Goal: Complete application form

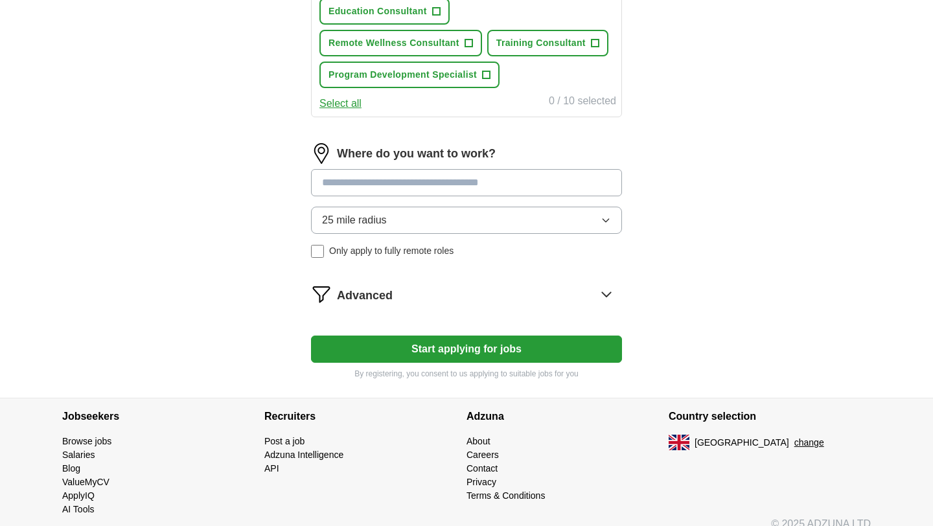
scroll to position [651, 0]
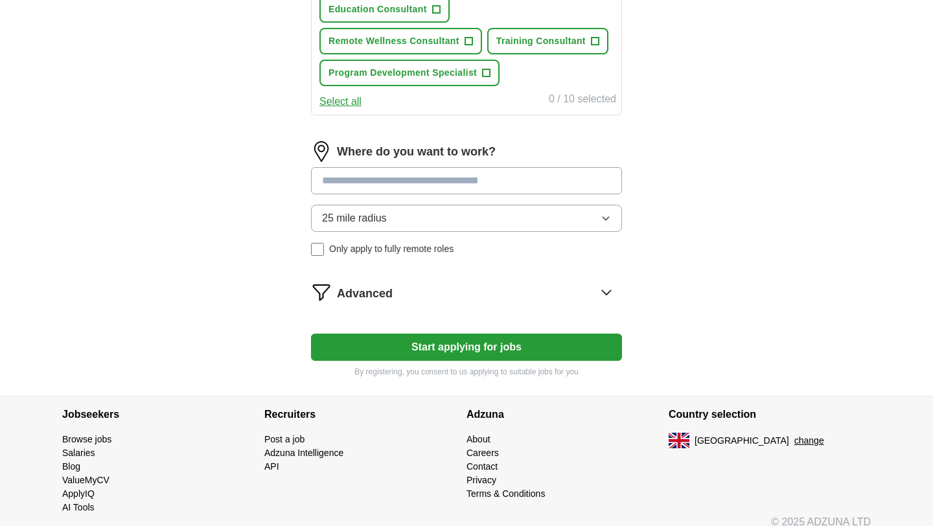
click at [608, 221] on icon "button" at bounding box center [606, 218] width 10 height 10
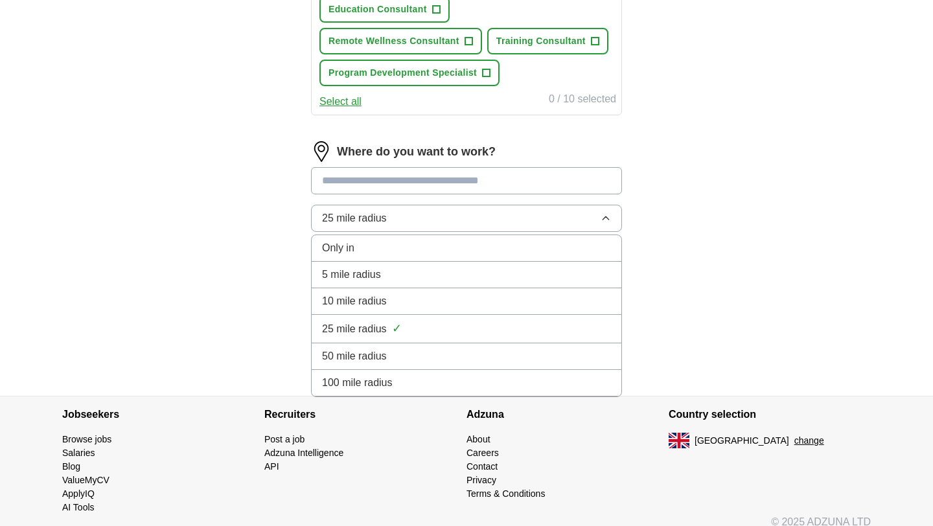
click at [608, 220] on icon "button" at bounding box center [606, 218] width 10 height 10
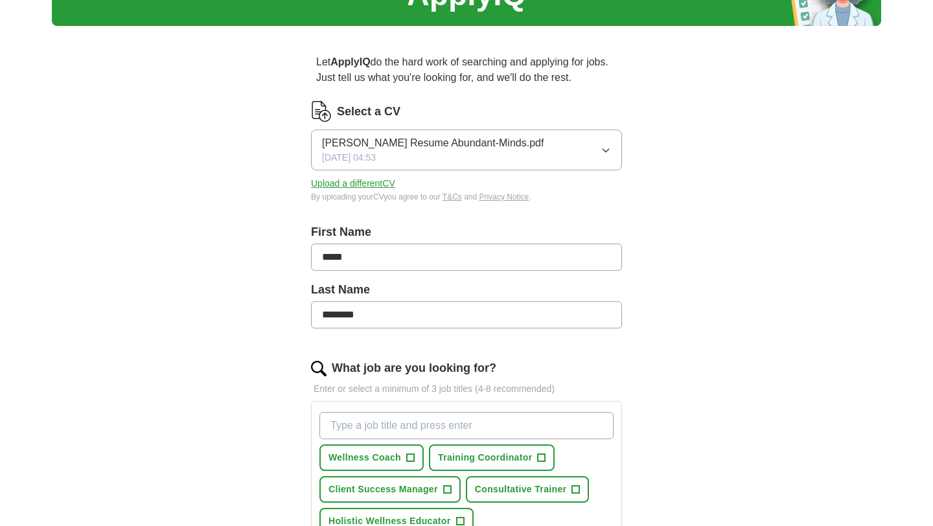
scroll to position [80, 0]
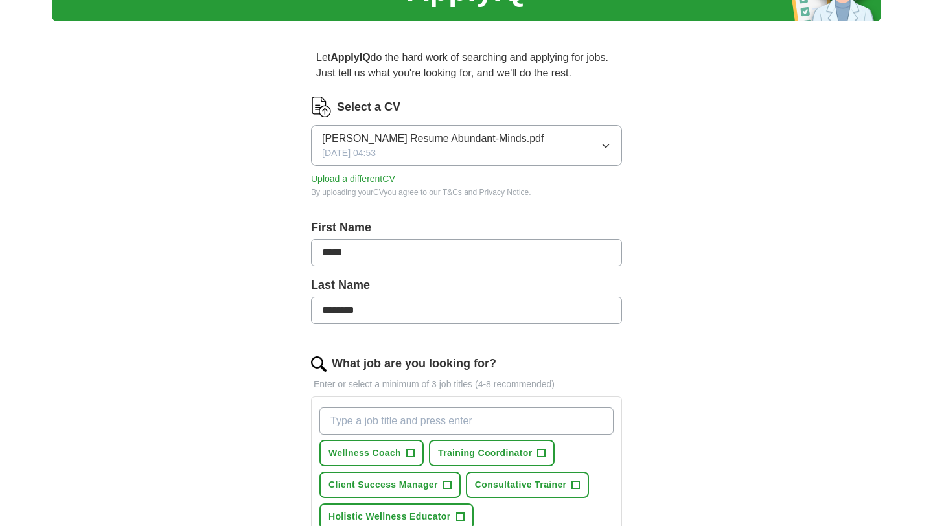
click at [346, 181] on button "Upload a different CV" at bounding box center [353, 179] width 84 height 14
click at [370, 178] on button "Upload a different CV" at bounding box center [353, 179] width 84 height 14
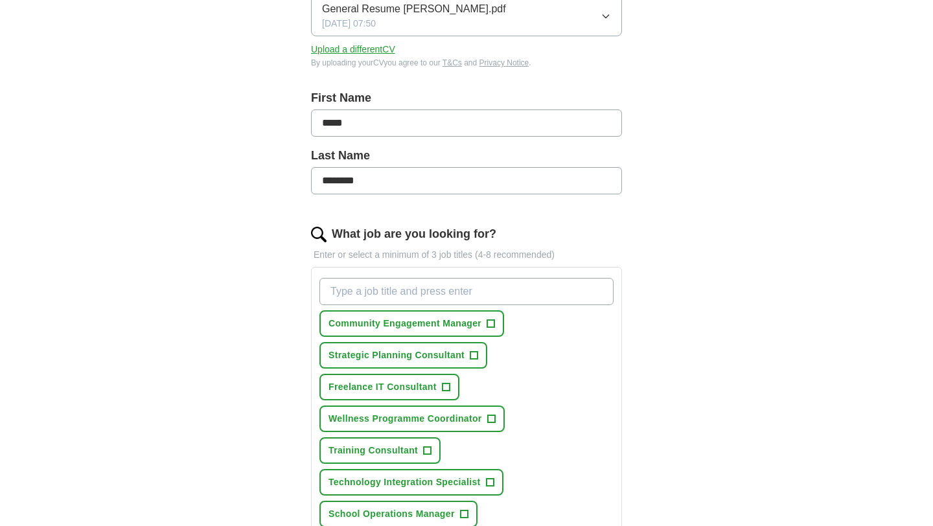
scroll to position [219, 0]
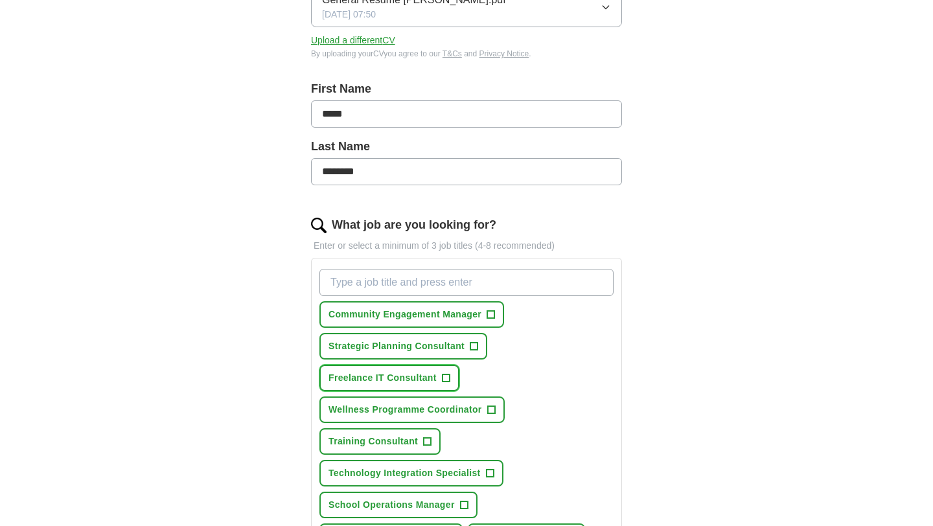
click at [450, 378] on span "+" at bounding box center [446, 378] width 8 height 10
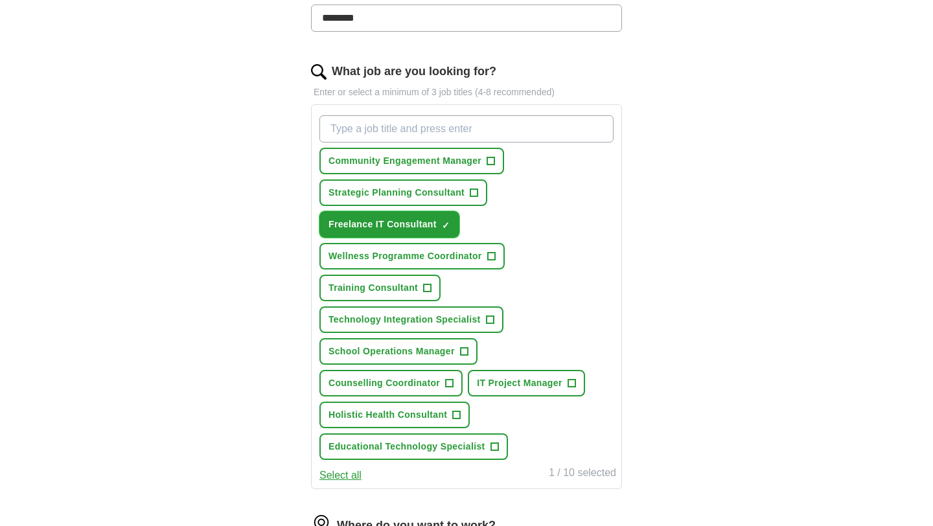
scroll to position [372, 0]
click at [572, 384] on span "+" at bounding box center [572, 384] width 8 height 10
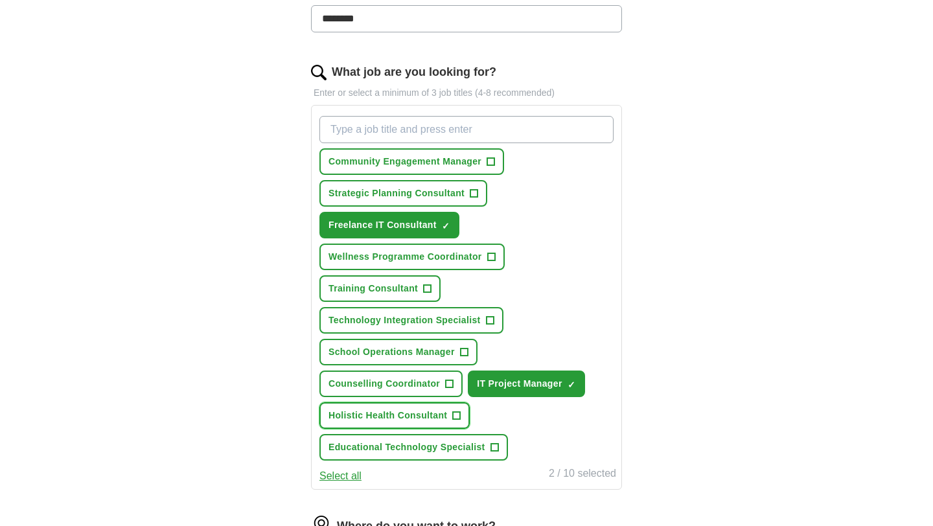
click at [458, 412] on span "+" at bounding box center [457, 416] width 8 height 10
click at [428, 287] on span "+" at bounding box center [428, 289] width 8 height 10
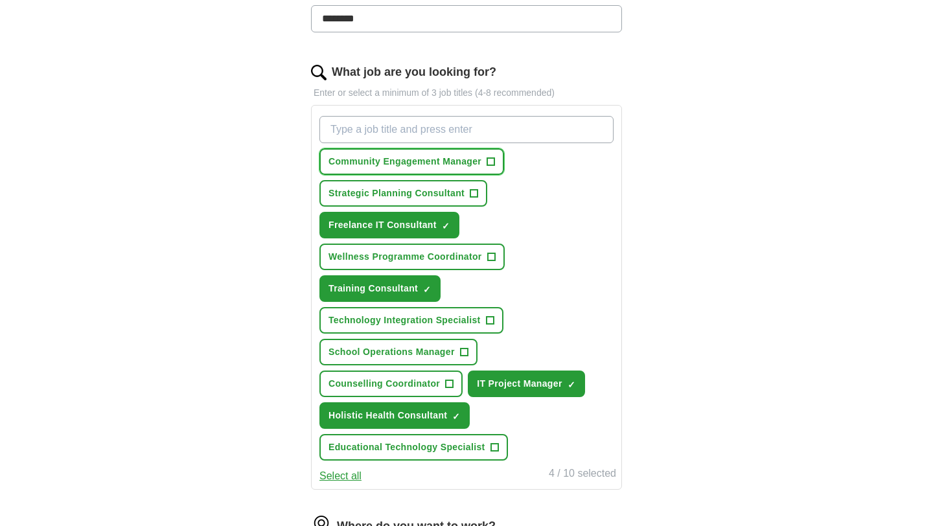
click at [493, 166] on span "+" at bounding box center [491, 162] width 8 height 10
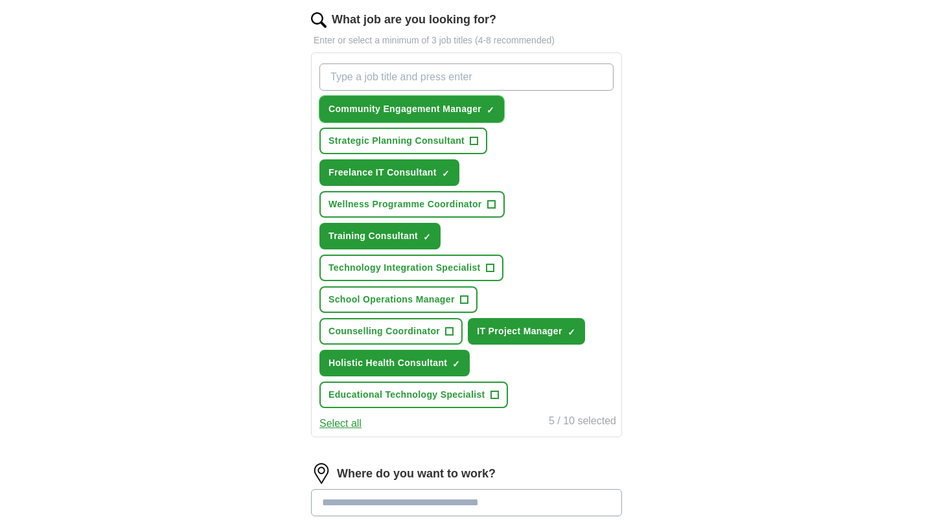
scroll to position [423, 0]
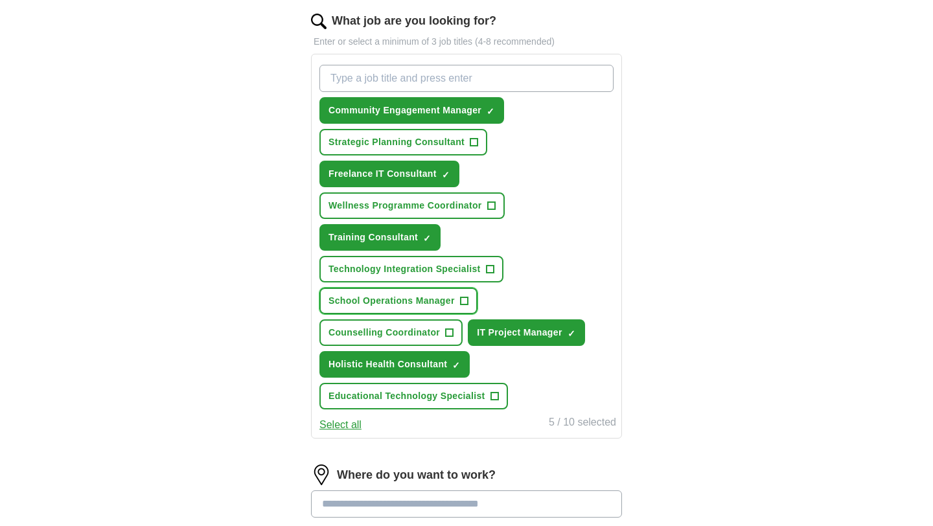
click at [464, 301] on span "+" at bounding box center [464, 301] width 8 height 10
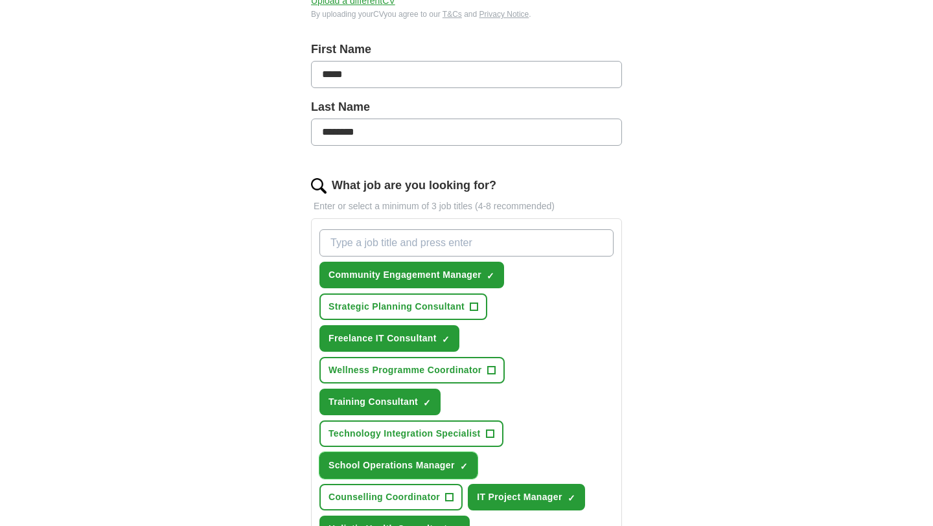
scroll to position [260, 0]
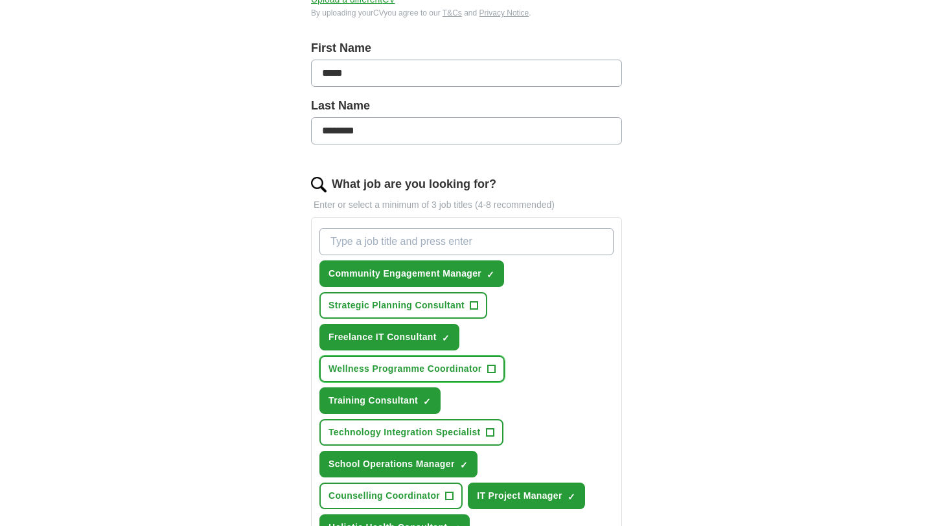
click at [492, 367] on span "+" at bounding box center [491, 369] width 8 height 10
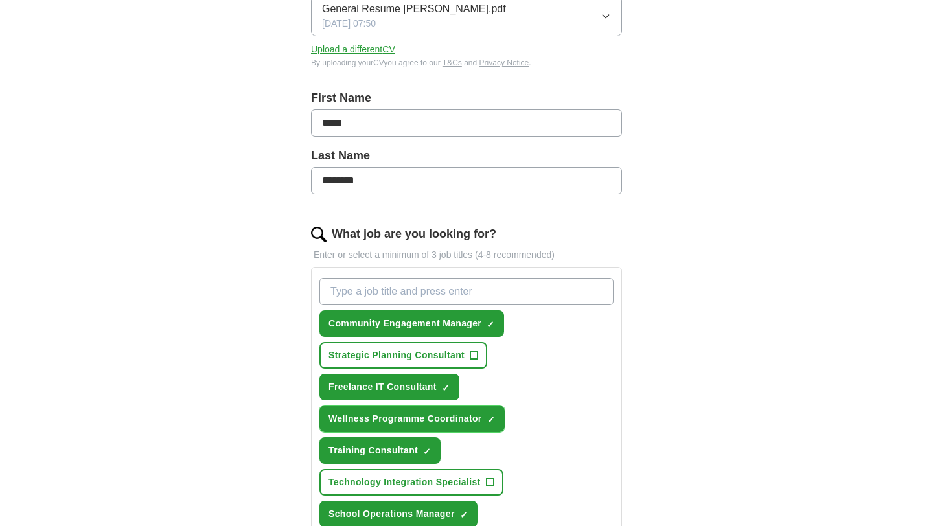
scroll to position [191, 0]
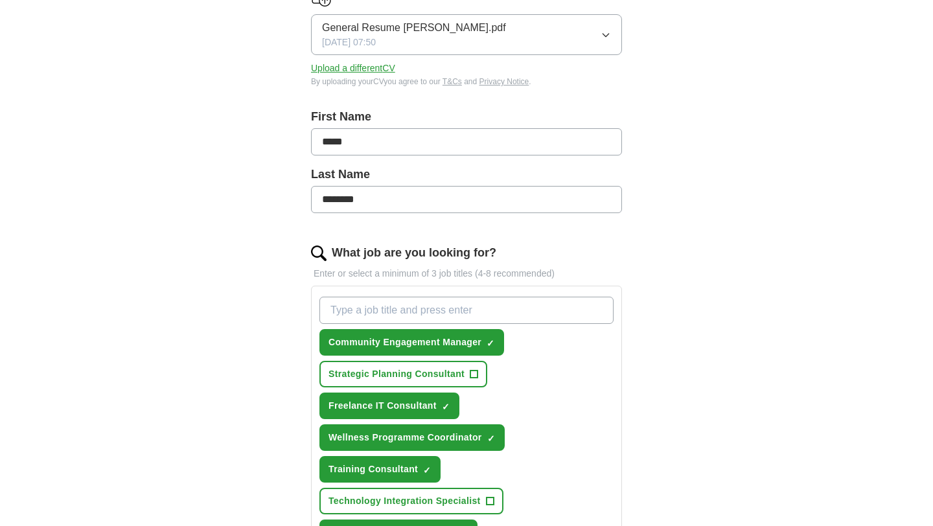
click at [523, 310] on input "What job are you looking for?" at bounding box center [467, 310] width 294 height 27
type input "Project Manager"
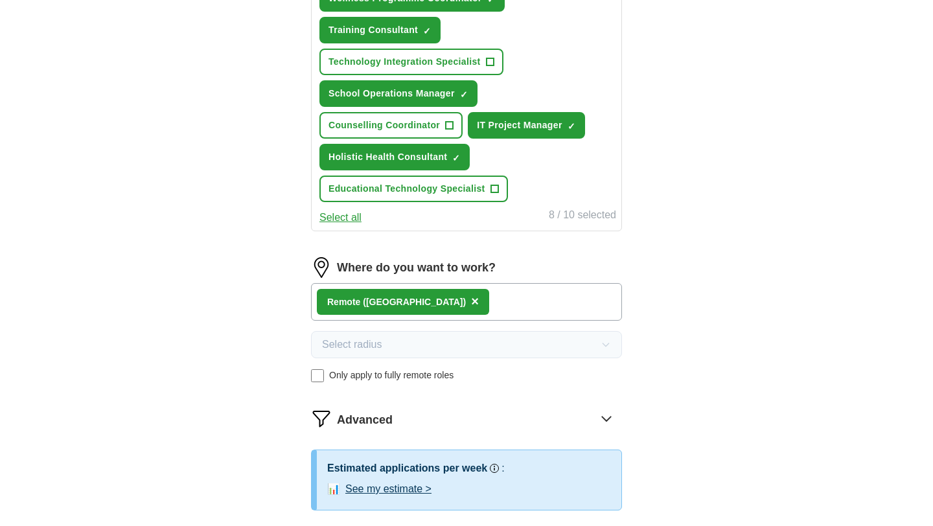
scroll to position [666, 0]
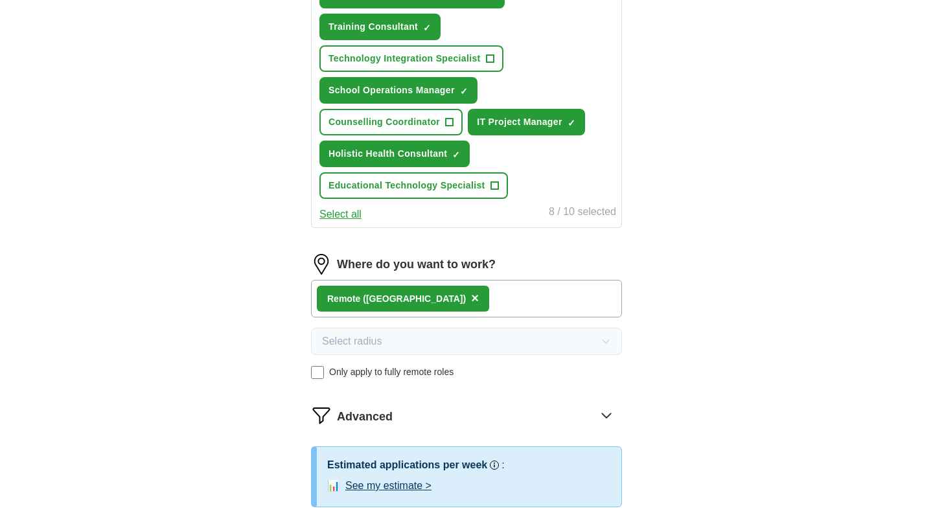
click at [456, 301] on div "Remote ([GEOGRAPHIC_DATA]) ×" at bounding box center [466, 299] width 311 height 38
click at [425, 294] on div "Remote ([GEOGRAPHIC_DATA]) ×" at bounding box center [466, 299] width 311 height 38
click at [362, 299] on div "Remote ([GEOGRAPHIC_DATA])" at bounding box center [396, 299] width 139 height 14
click at [471, 299] on span "×" at bounding box center [475, 298] width 8 height 14
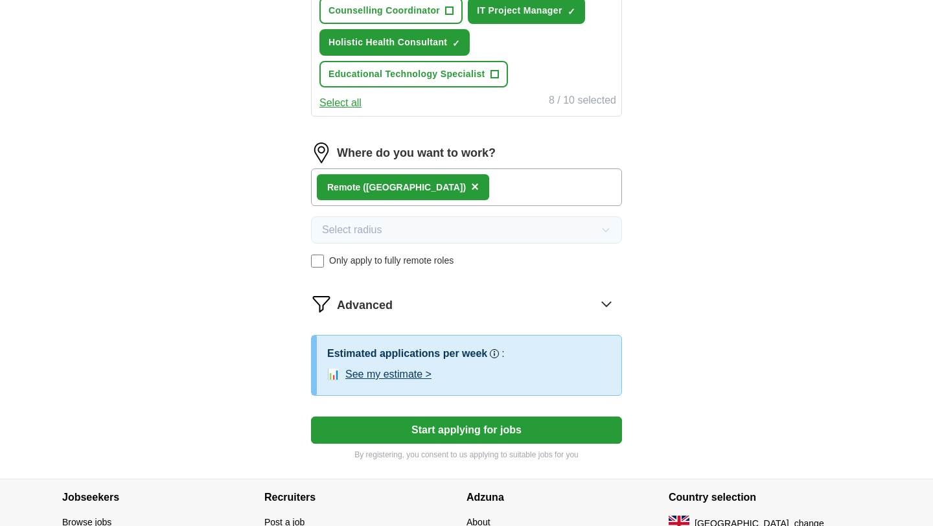
scroll to position [777, 0]
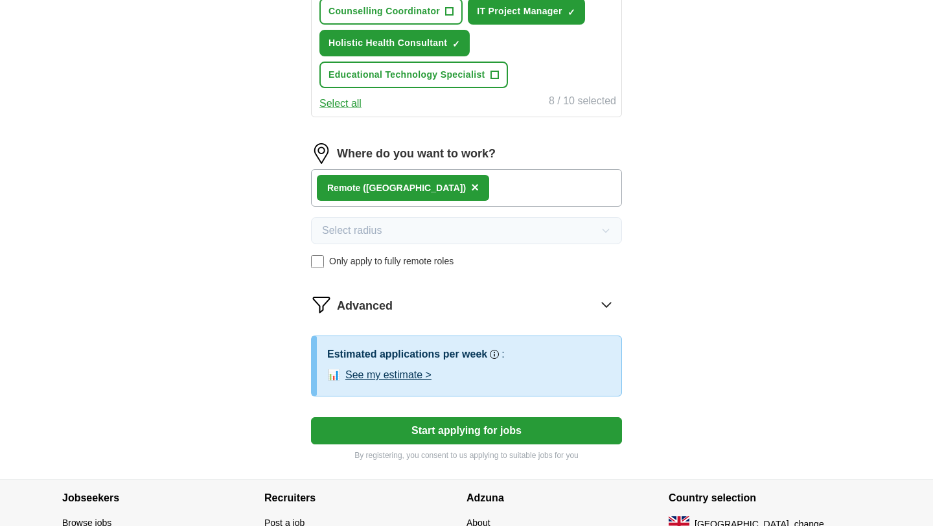
click at [447, 181] on div "Remote ([GEOGRAPHIC_DATA]) ×" at bounding box center [466, 188] width 311 height 38
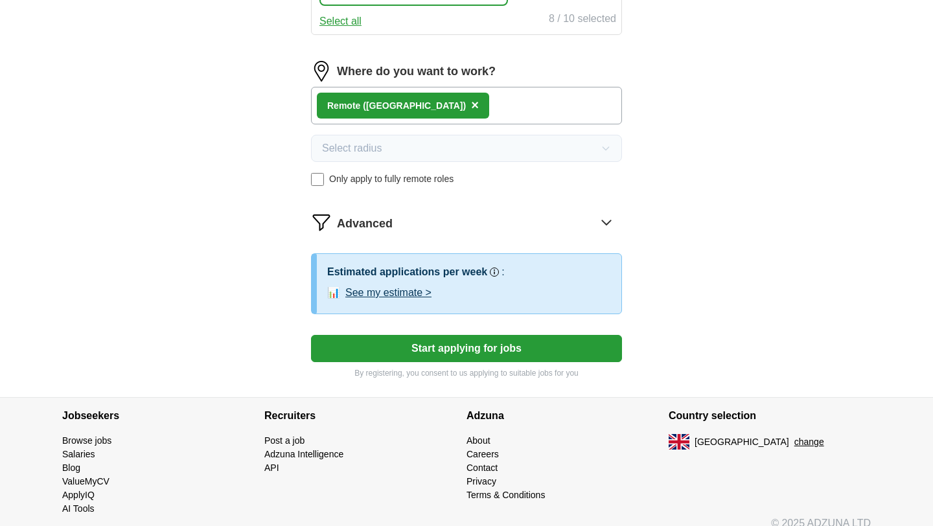
scroll to position [874, 0]
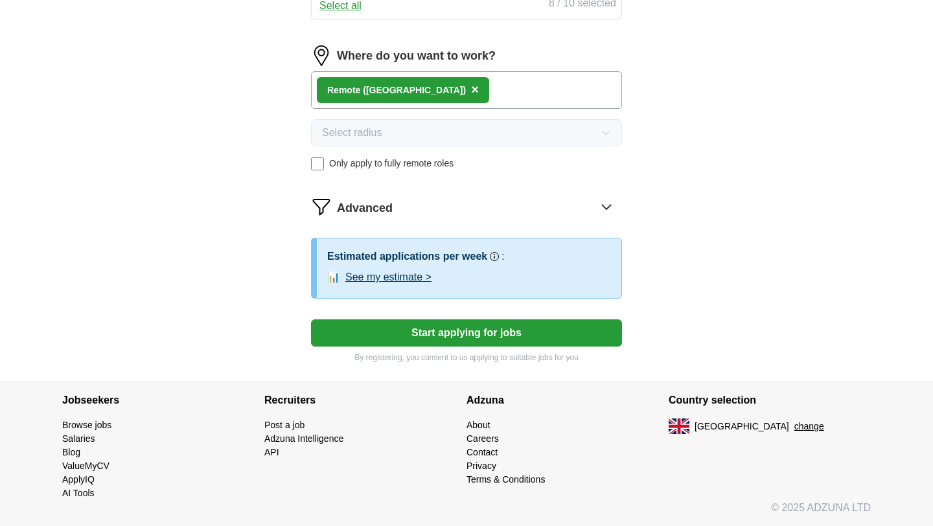
click at [486, 329] on button "Start applying for jobs" at bounding box center [466, 333] width 311 height 27
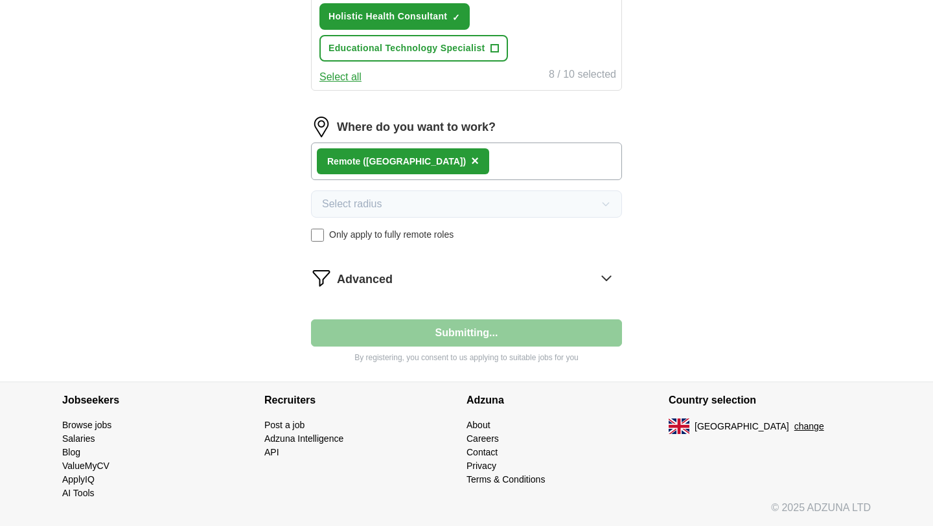
scroll to position [803, 0]
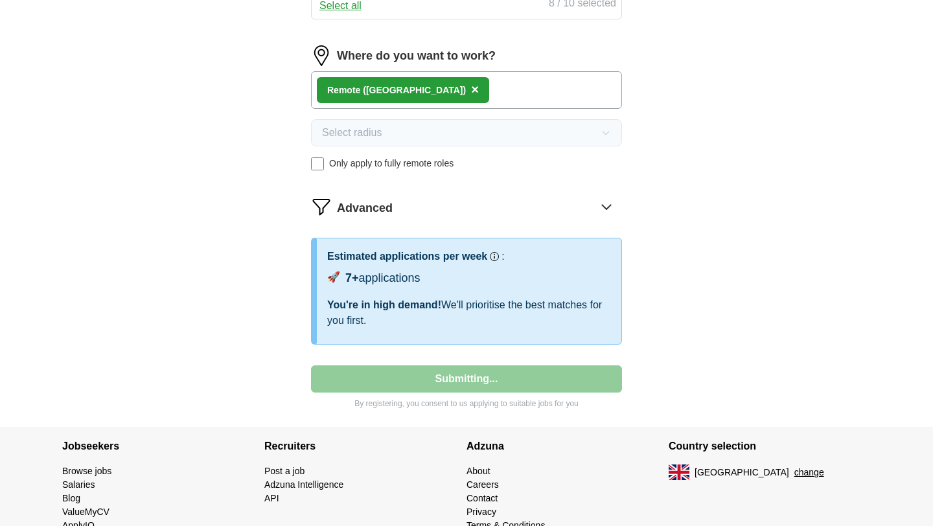
click at [607, 274] on div "🚀 7+ applications" at bounding box center [469, 280] width 284 height 20
select select "**"
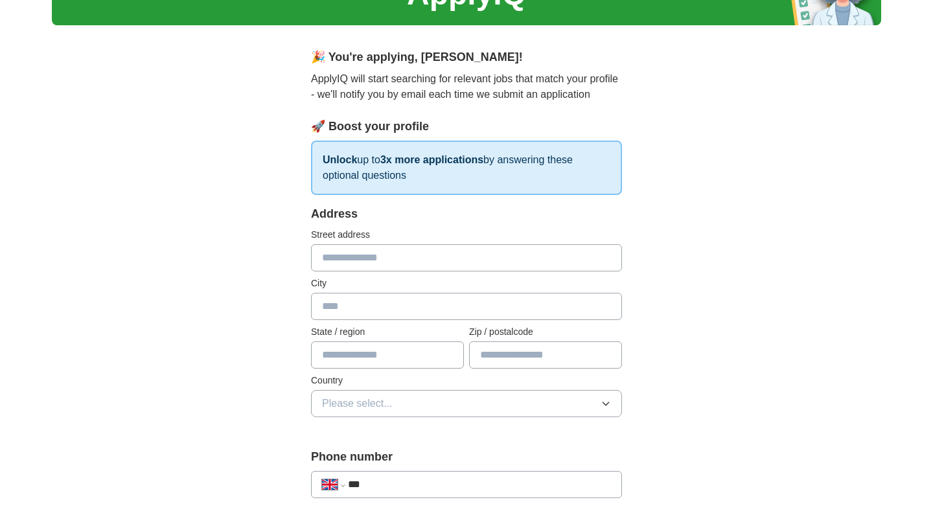
scroll to position [87, 0]
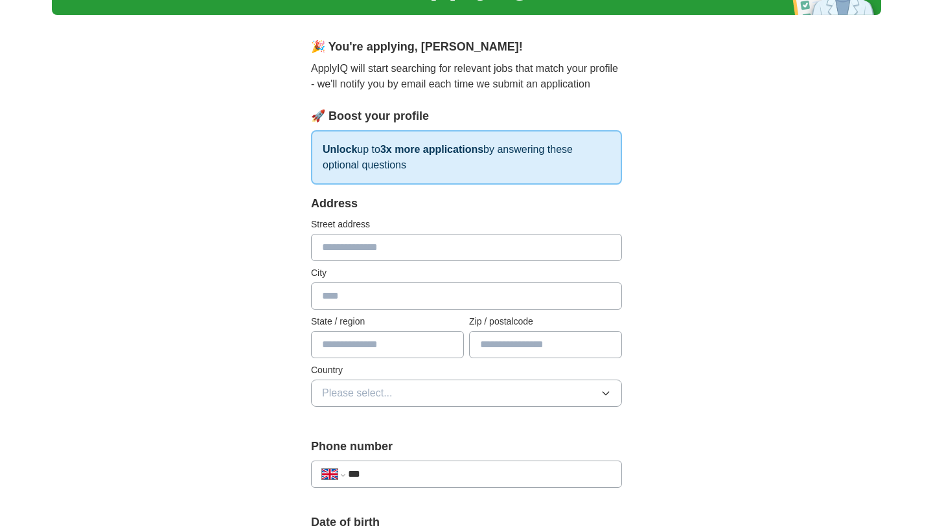
click at [561, 253] on input "text" at bounding box center [466, 247] width 311 height 27
type input "**********"
type input "*********"
type input "****"
select select "**"
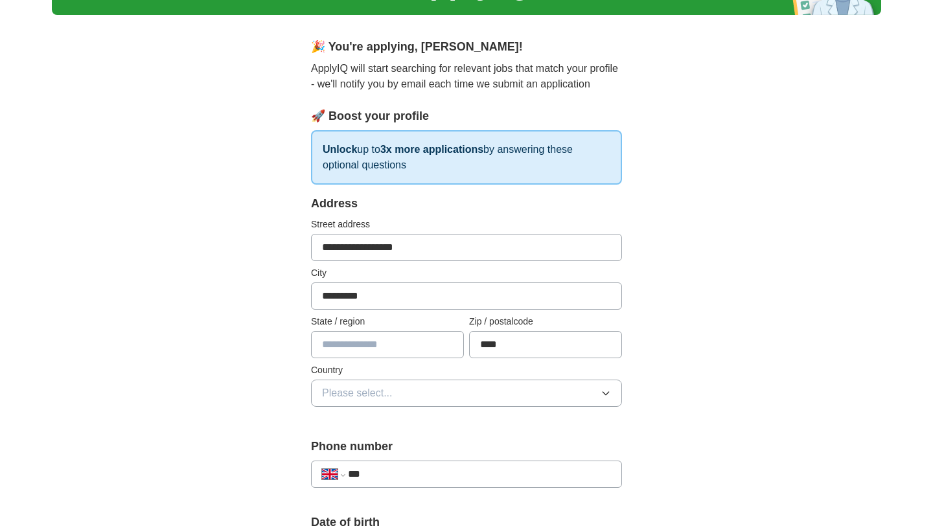
type input "***"
click at [375, 351] on input "text" at bounding box center [387, 344] width 153 height 27
type input "*******"
click at [427, 386] on button "Please select..." at bounding box center [466, 393] width 311 height 27
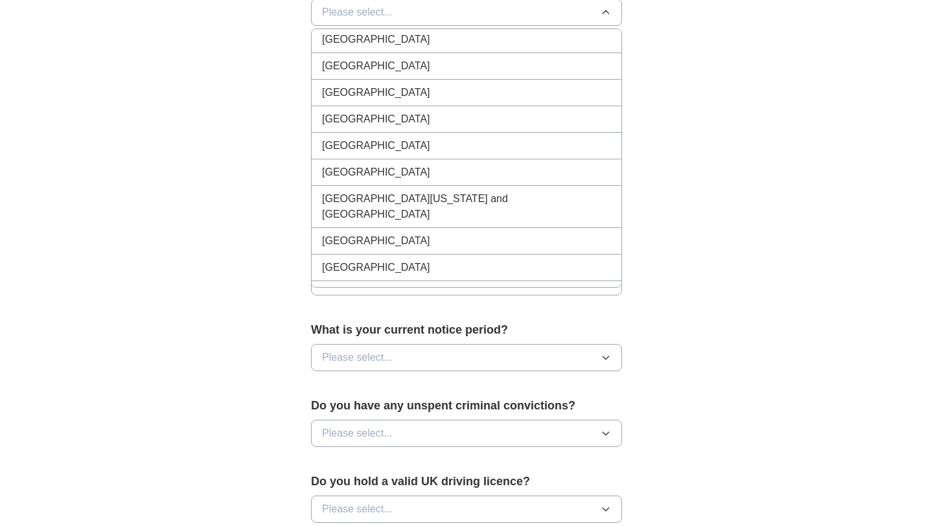
scroll to position [5268, 0]
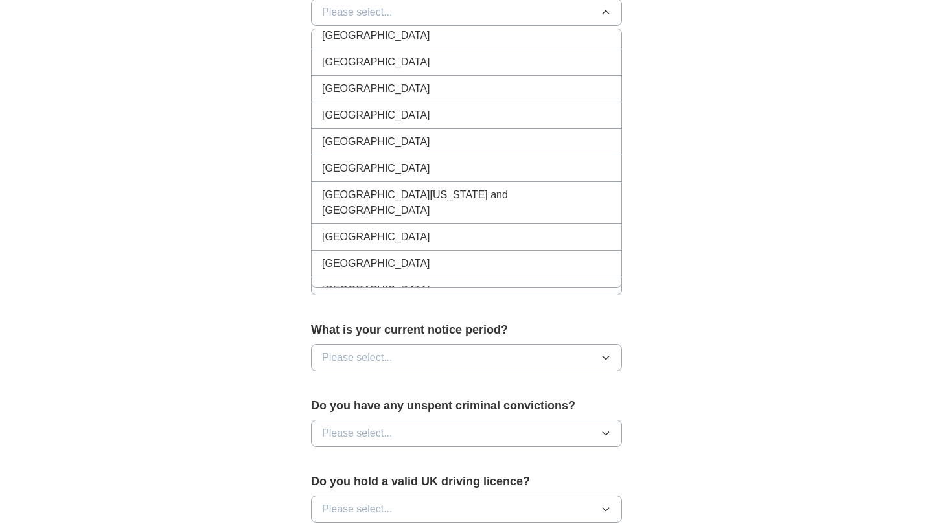
click at [528, 178] on li "[GEOGRAPHIC_DATA]" at bounding box center [467, 169] width 310 height 27
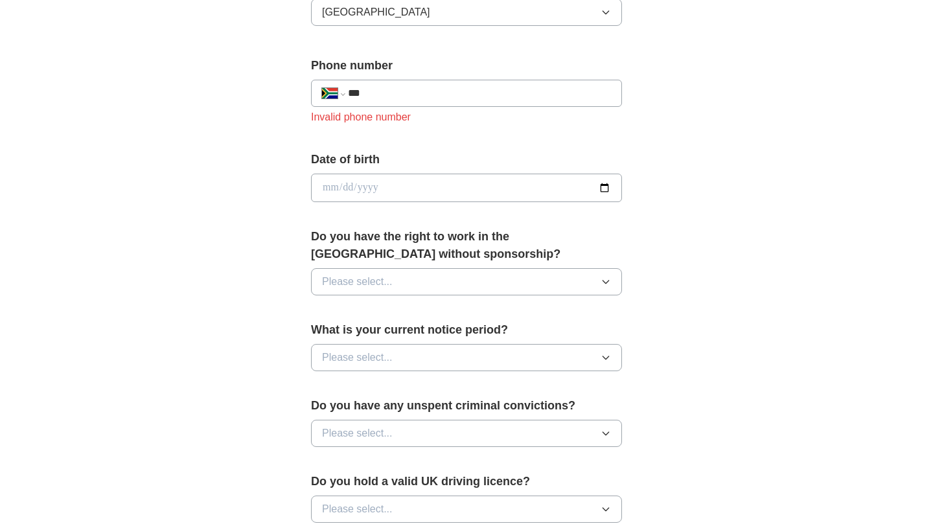
click at [531, 187] on input "date" at bounding box center [466, 188] width 311 height 29
click at [345, 185] on input "date" at bounding box center [466, 188] width 311 height 29
click at [355, 187] on input "date" at bounding box center [466, 188] width 311 height 29
click at [365, 189] on input "date" at bounding box center [466, 188] width 311 height 29
click at [372, 189] on input "date" at bounding box center [466, 188] width 311 height 29
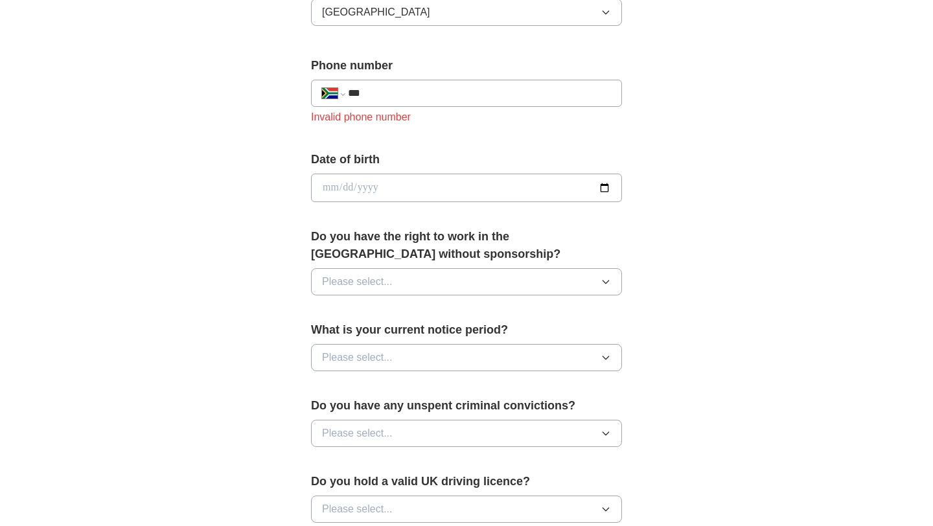
type input "**********"
click at [504, 277] on button "Please select..." at bounding box center [466, 281] width 311 height 27
click at [331, 342] on span "No" at bounding box center [328, 339] width 13 height 16
click at [471, 356] on button "Please select..." at bounding box center [466, 357] width 311 height 27
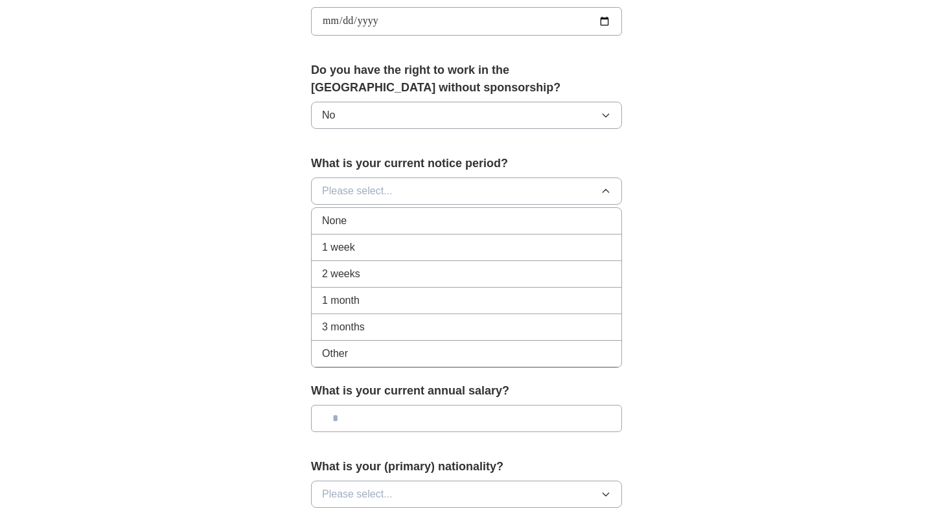
scroll to position [640, 0]
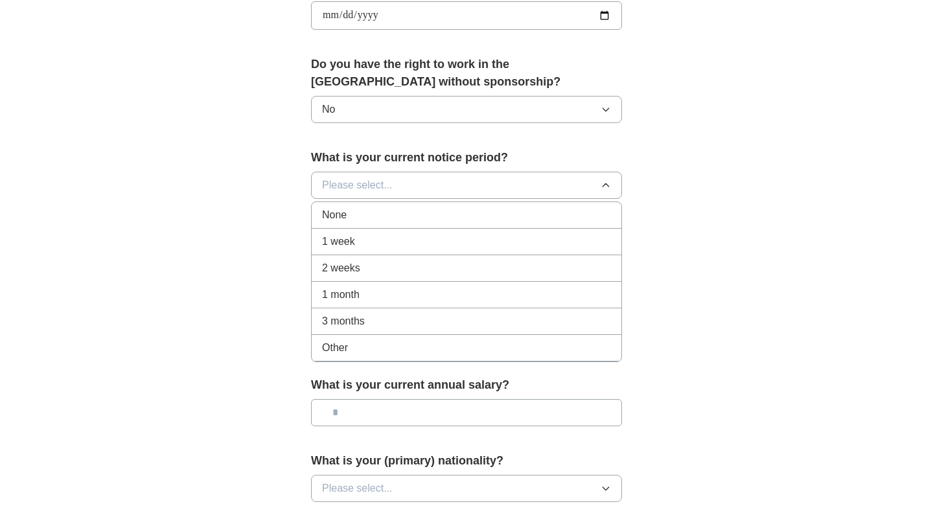
click at [355, 352] on div "Other" at bounding box center [466, 348] width 289 height 16
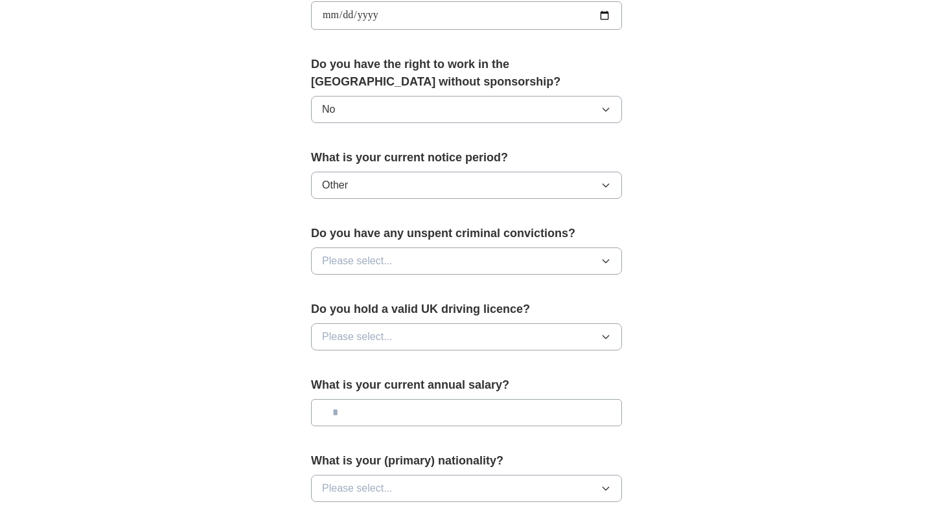
click at [585, 264] on button "Please select..." at bounding box center [466, 261] width 311 height 27
click at [390, 315] on div "No" at bounding box center [466, 318] width 289 height 16
click at [555, 336] on button "Please select..." at bounding box center [466, 336] width 311 height 27
click at [356, 397] on div "No" at bounding box center [466, 394] width 289 height 16
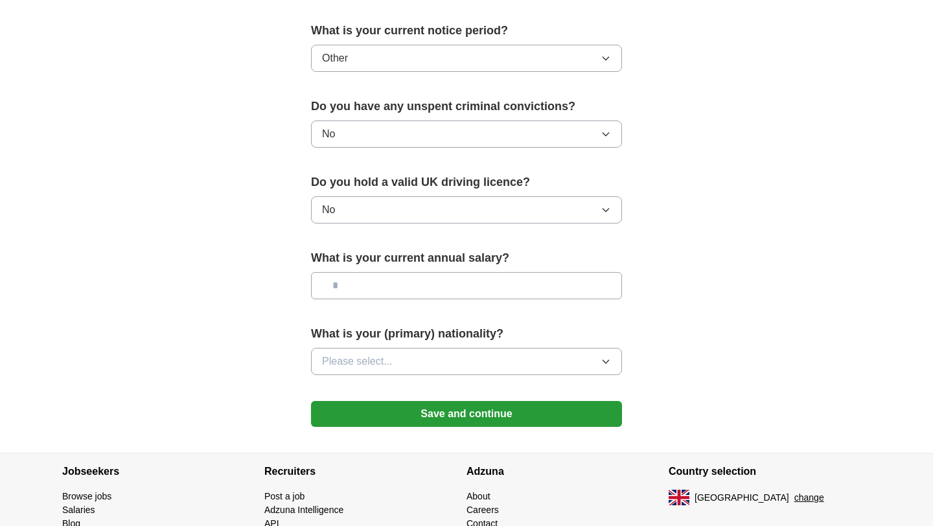
scroll to position [764, 0]
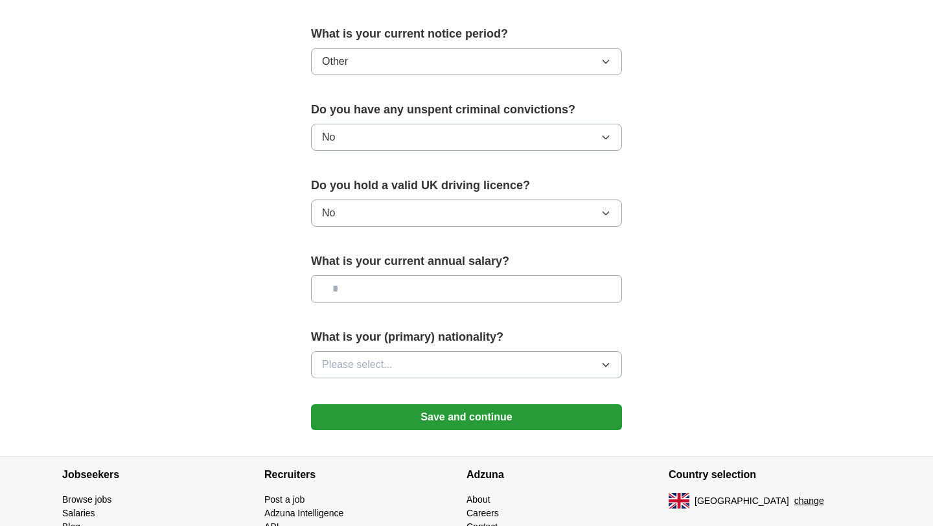
click at [607, 359] on button "Please select..." at bounding box center [466, 364] width 311 height 27
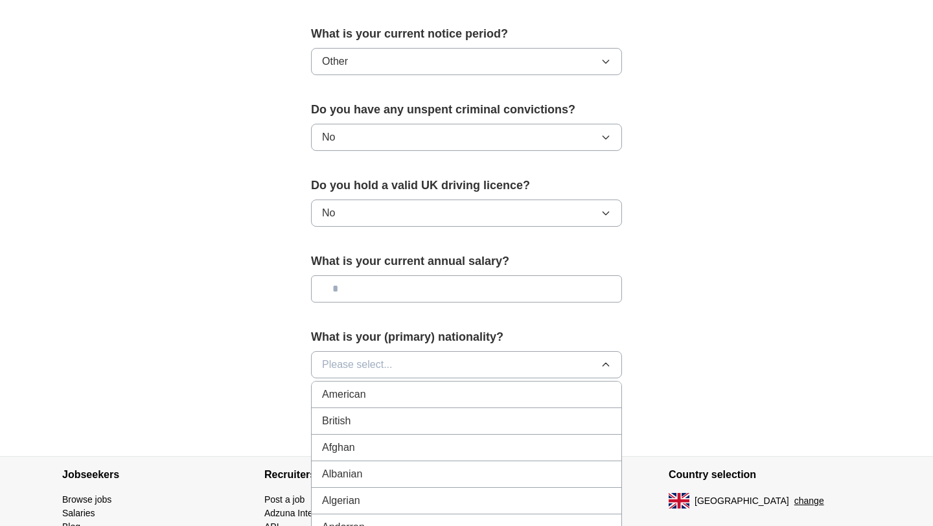
click at [513, 364] on button "Please select..." at bounding box center [466, 364] width 311 height 27
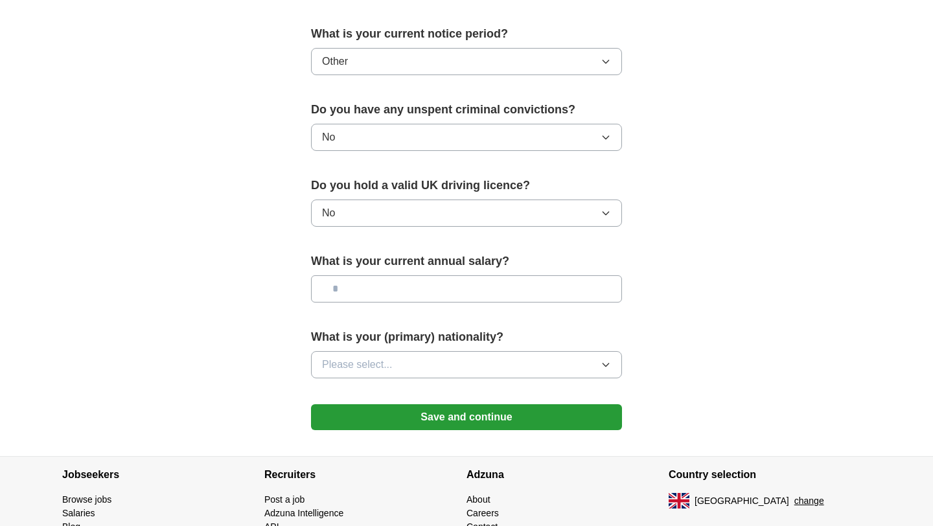
click at [513, 364] on button "Please select..." at bounding box center [466, 364] width 311 height 27
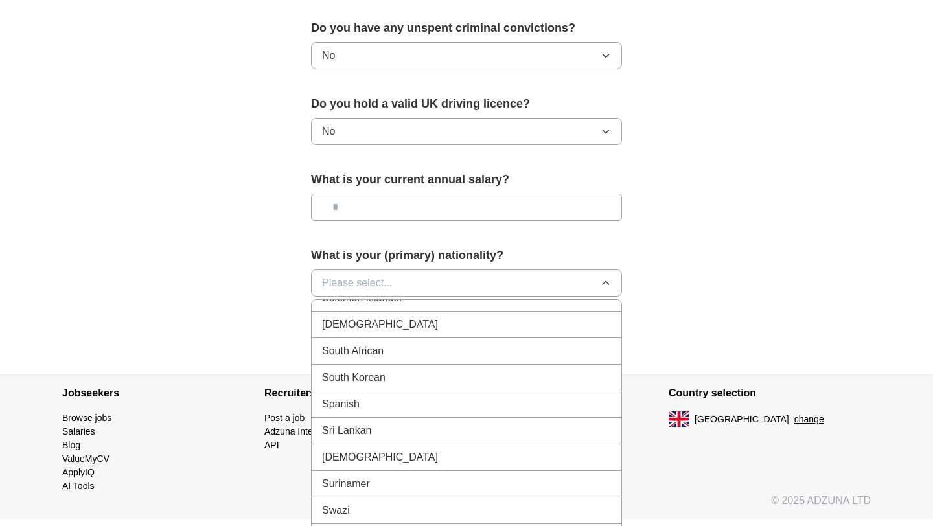
scroll to position [4287, 0]
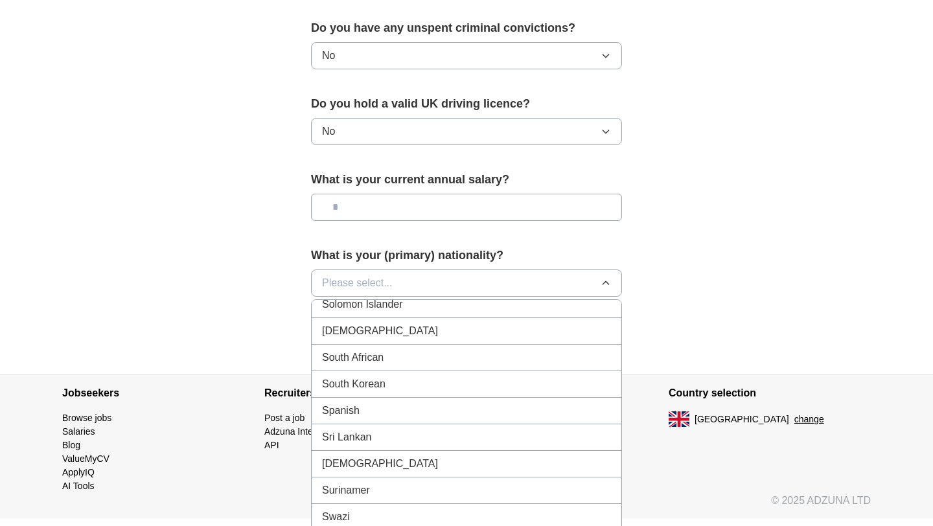
click at [506, 364] on div "South African" at bounding box center [466, 358] width 289 height 16
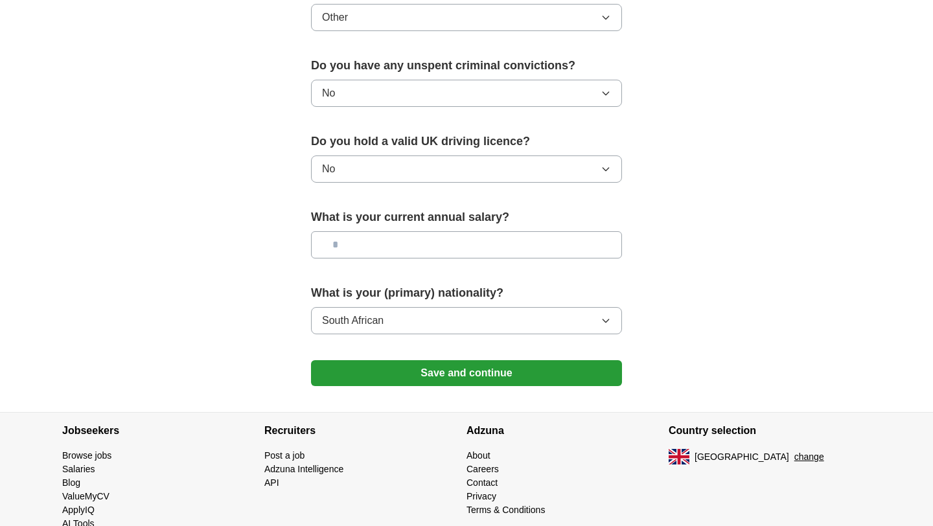
scroll to position [839, 0]
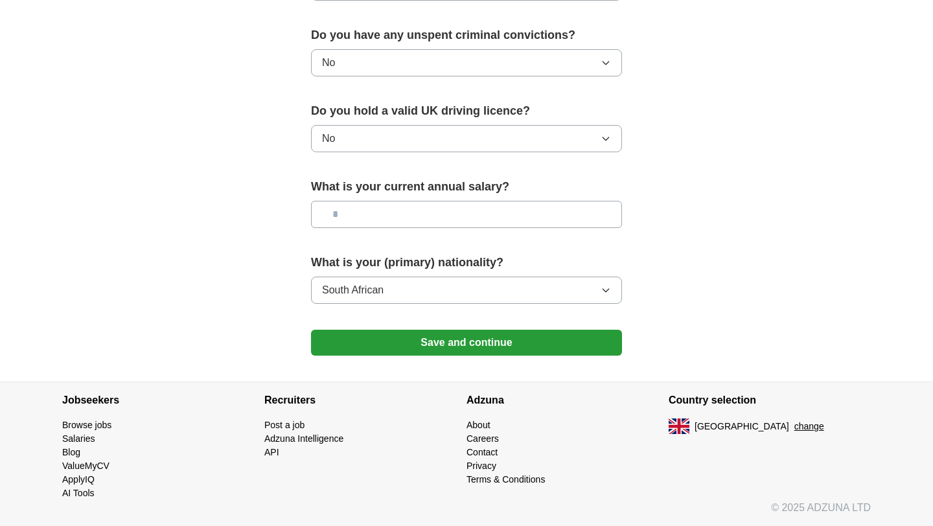
click at [482, 344] on button "Save and continue" at bounding box center [466, 343] width 311 height 26
click at [473, 344] on button "Save and continue" at bounding box center [466, 343] width 311 height 26
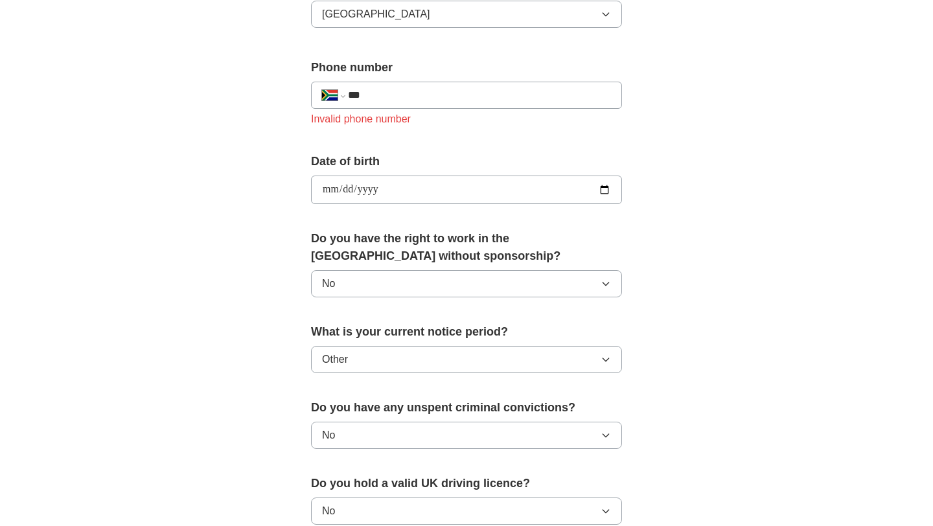
scroll to position [463, 0]
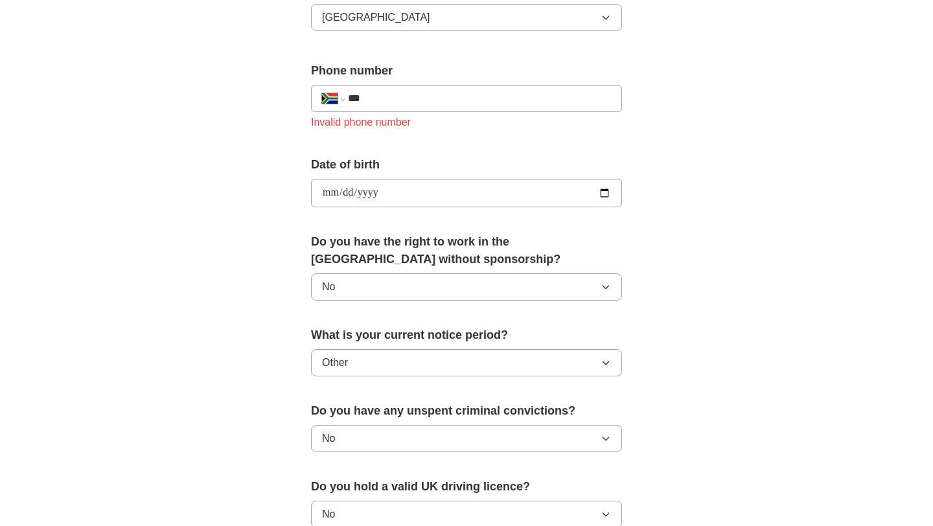
click at [444, 92] on input "***" at bounding box center [479, 99] width 263 height 16
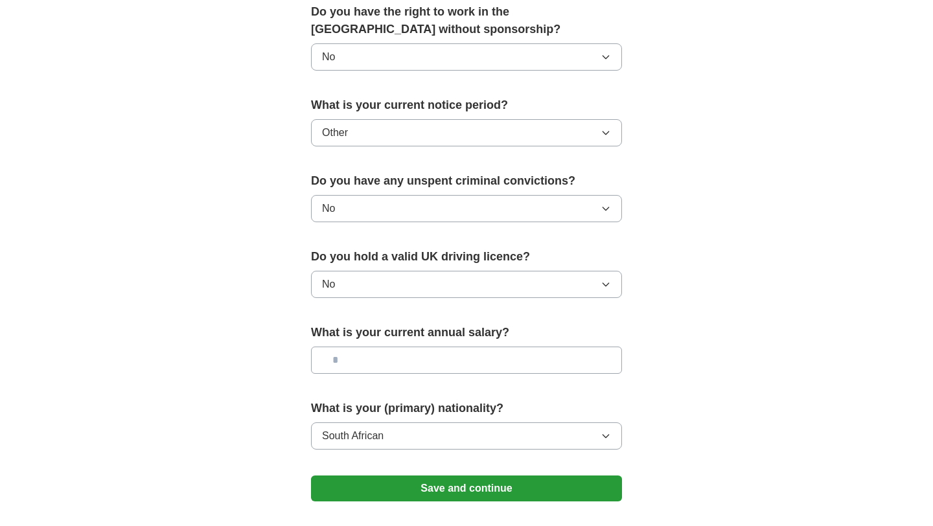
scroll to position [821, 0]
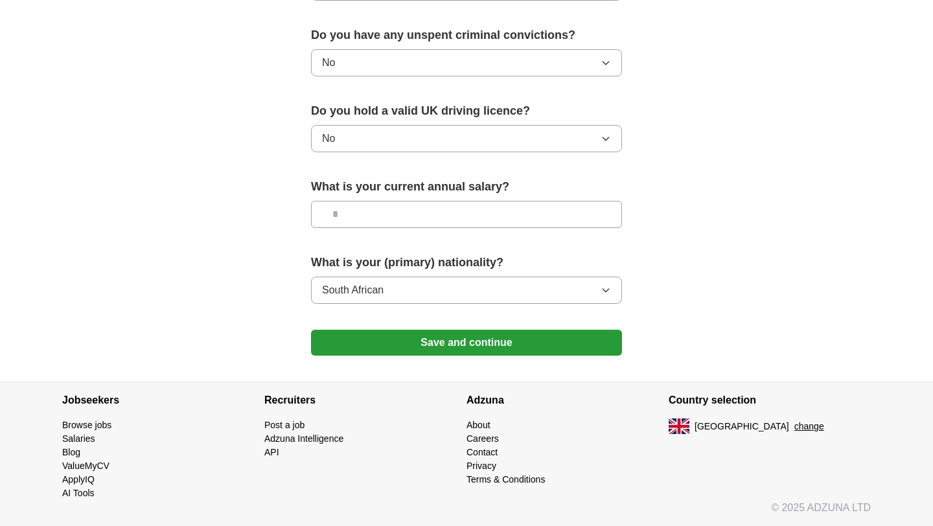
type input "**********"
click at [463, 348] on button "Save and continue" at bounding box center [466, 343] width 311 height 26
